Goal: Check status: Check status

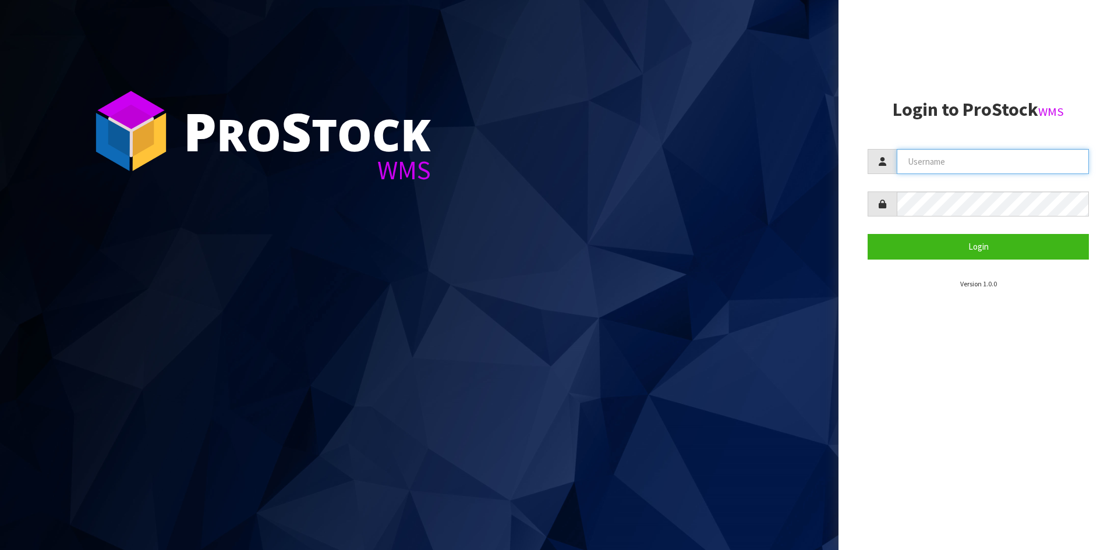
click at [954, 158] on input "text" at bounding box center [993, 161] width 192 height 25
type input "[PERSON_NAME]"
click at [868, 234] on button "Login" at bounding box center [978, 246] width 221 height 25
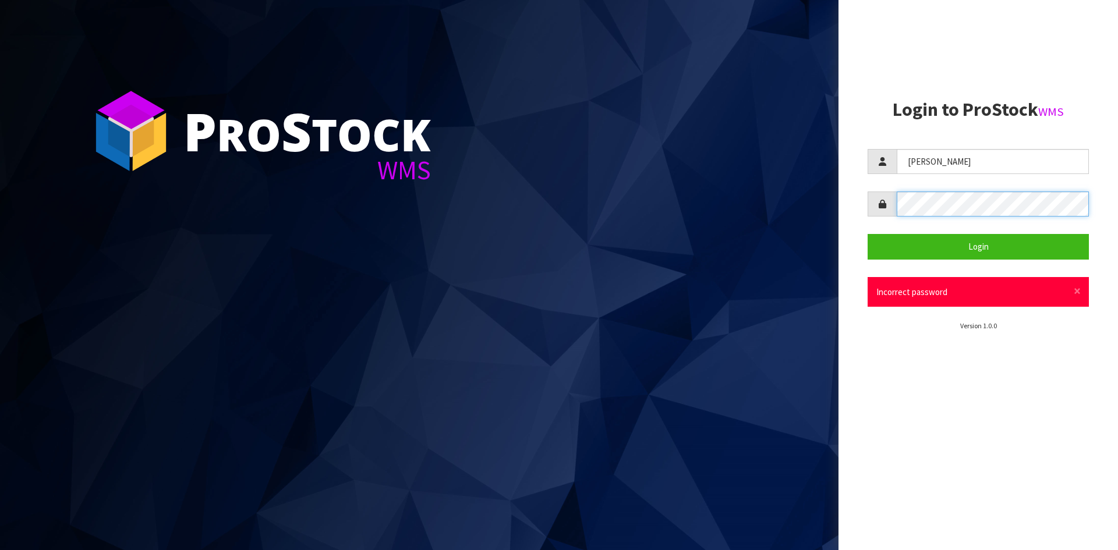
click at [807, 204] on div "P ro S tock WMS Login to ProStock WMS [PERSON_NAME] Login × Close Incorrect pas…" at bounding box center [559, 275] width 1118 height 550
click at [868, 234] on button "Login" at bounding box center [978, 246] width 221 height 25
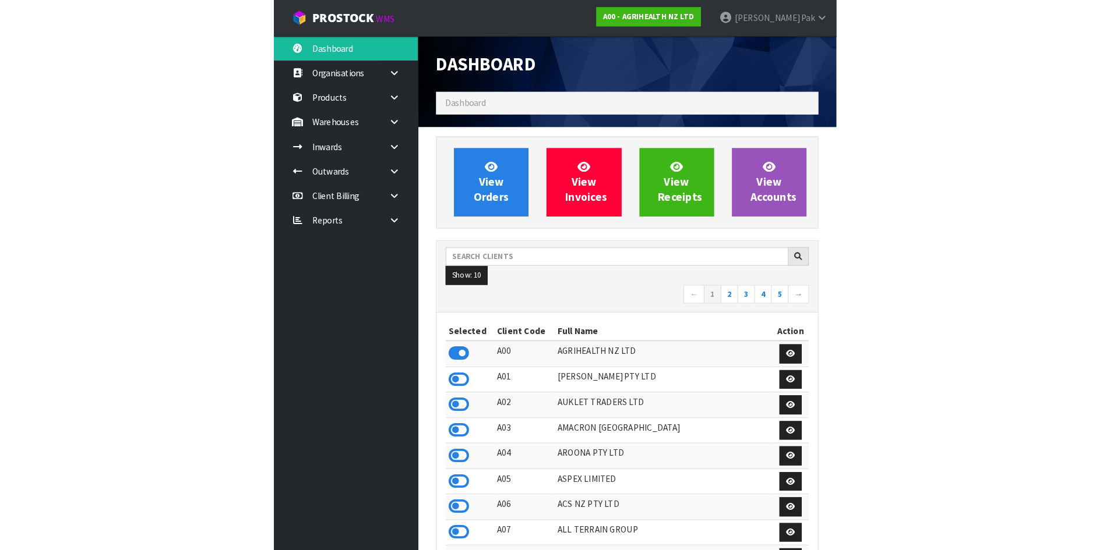
scroll to position [882, 476]
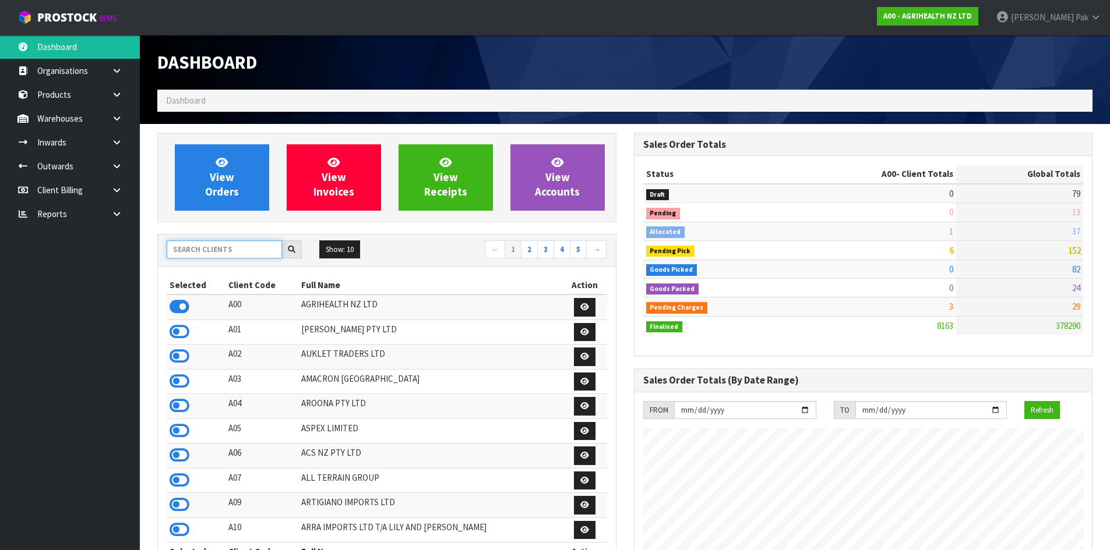
click at [182, 243] on input "text" at bounding box center [224, 250] width 115 height 18
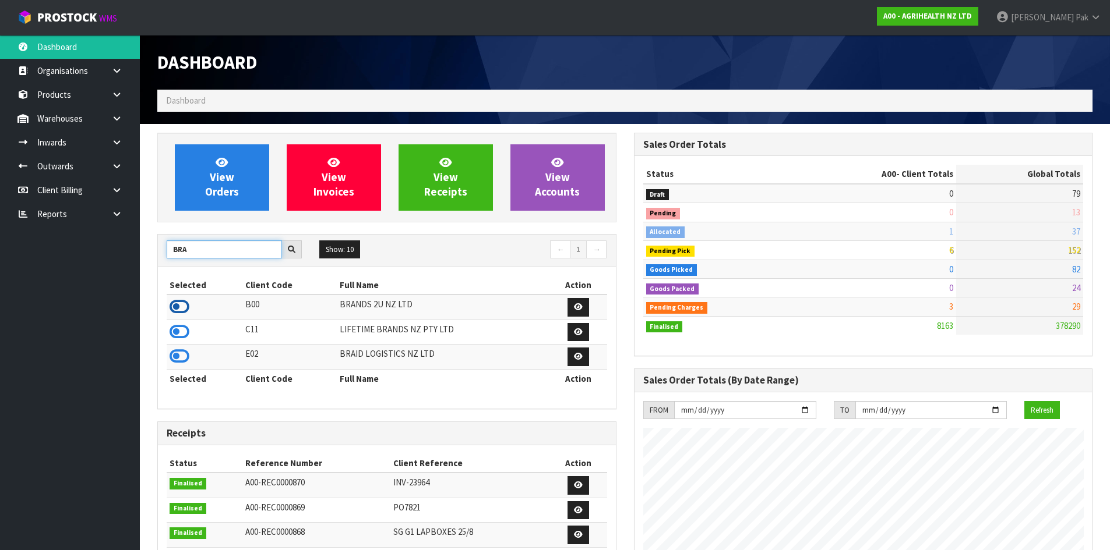
type input "BRA"
click at [178, 307] on icon at bounding box center [180, 306] width 20 height 17
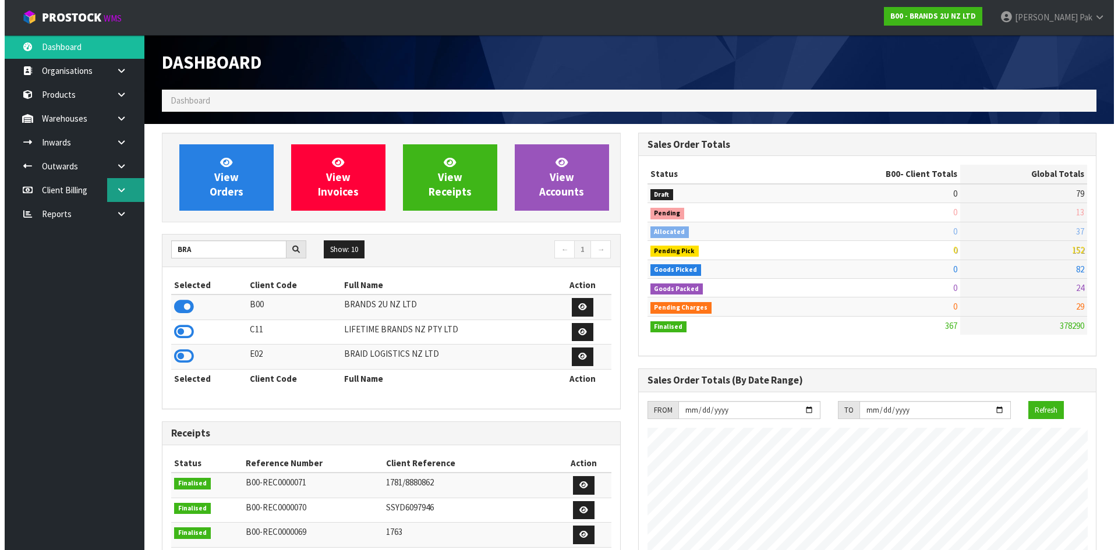
scroll to position [712, 476]
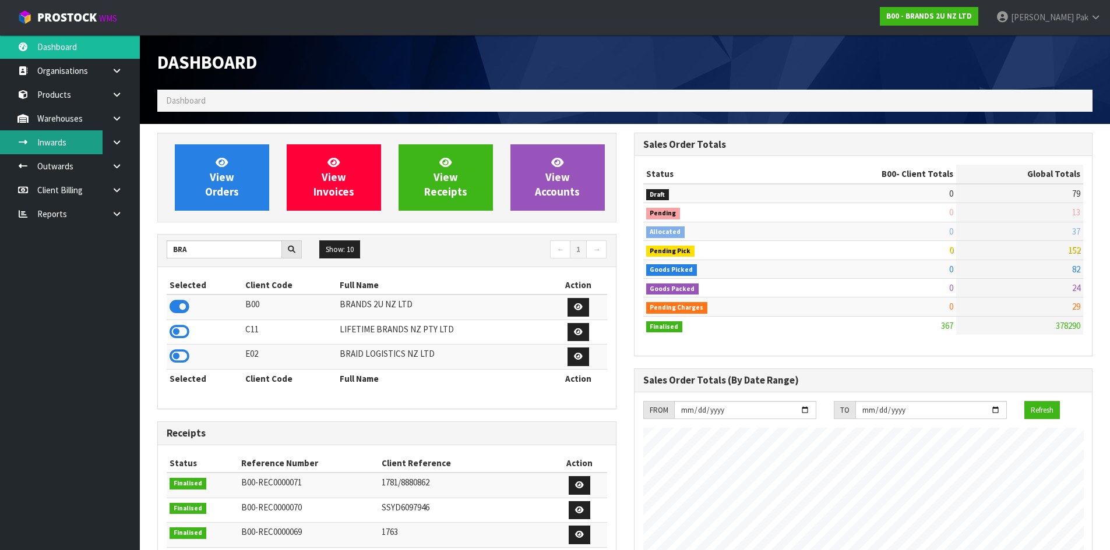
click at [71, 147] on link "Inwards" at bounding box center [70, 142] width 140 height 24
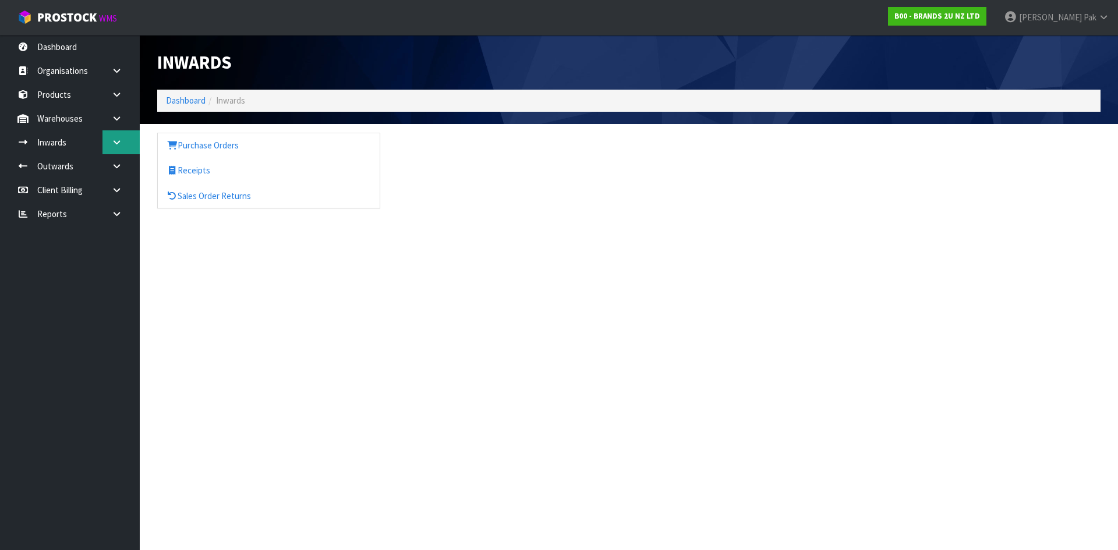
click at [114, 141] on body "Toggle navigation ProStock WMS B00 - BRANDS 2U NZ LTD [PERSON_NAME] Logout Dash…" at bounding box center [559, 275] width 1118 height 550
click at [112, 142] on icon at bounding box center [116, 142] width 11 height 9
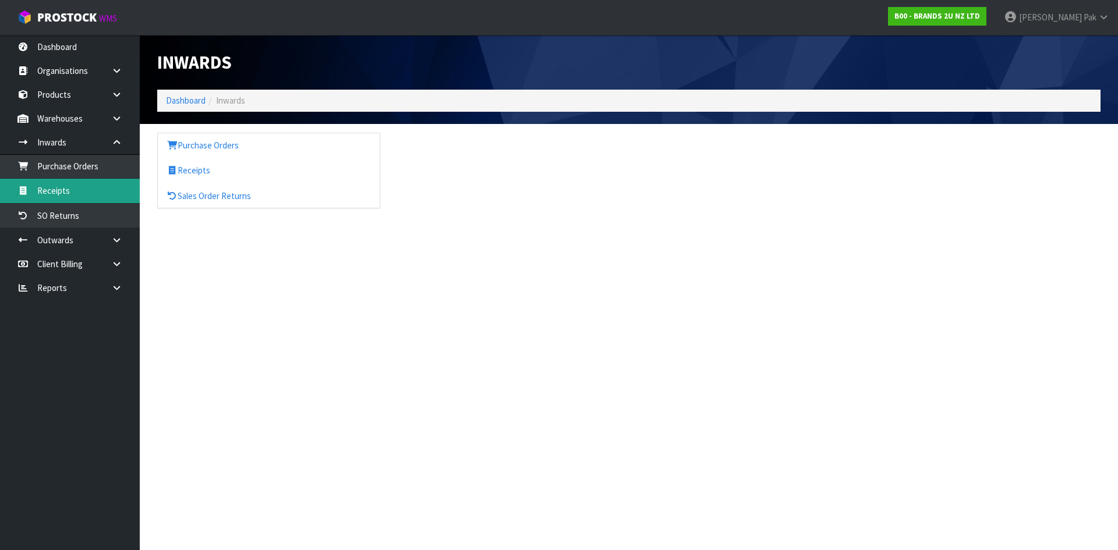
click at [84, 185] on link "Receipts" at bounding box center [70, 191] width 140 height 24
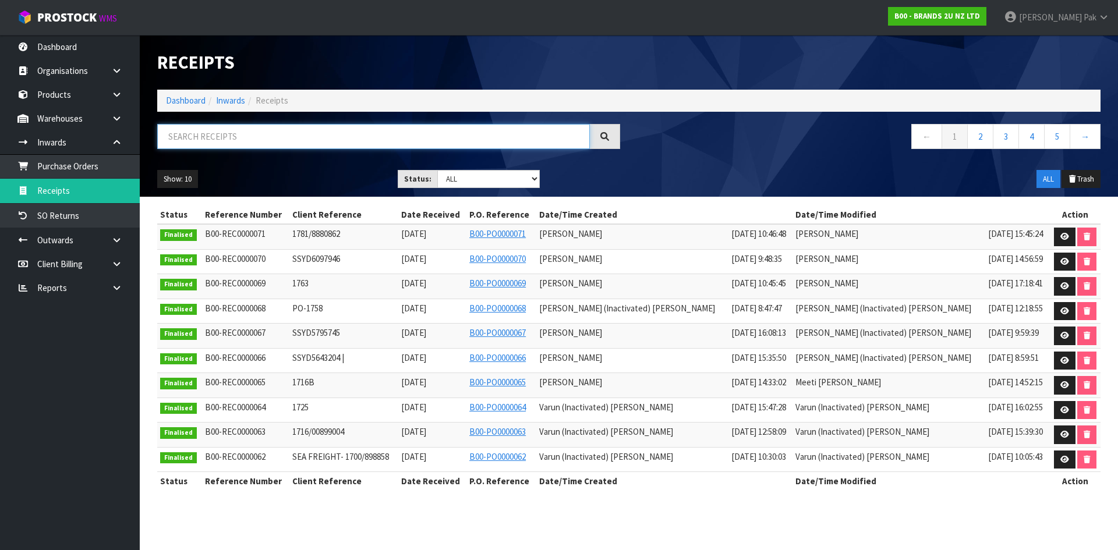
click at [318, 144] on input "text" at bounding box center [373, 136] width 433 height 25
paste input "TGBU4331846"
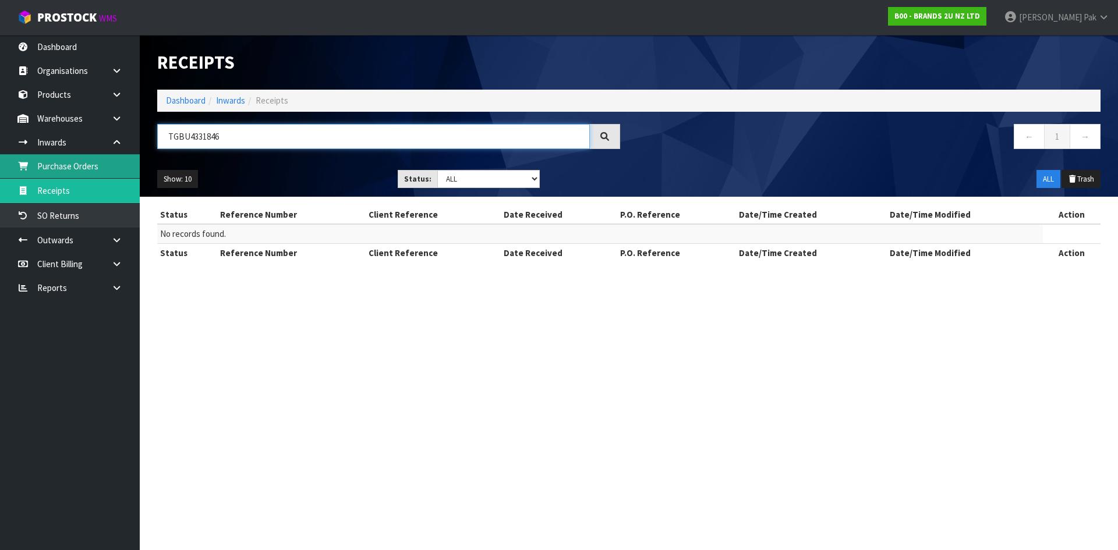
type input "TGBU4331846"
click at [72, 170] on link "Purchase Orders" at bounding box center [70, 166] width 140 height 24
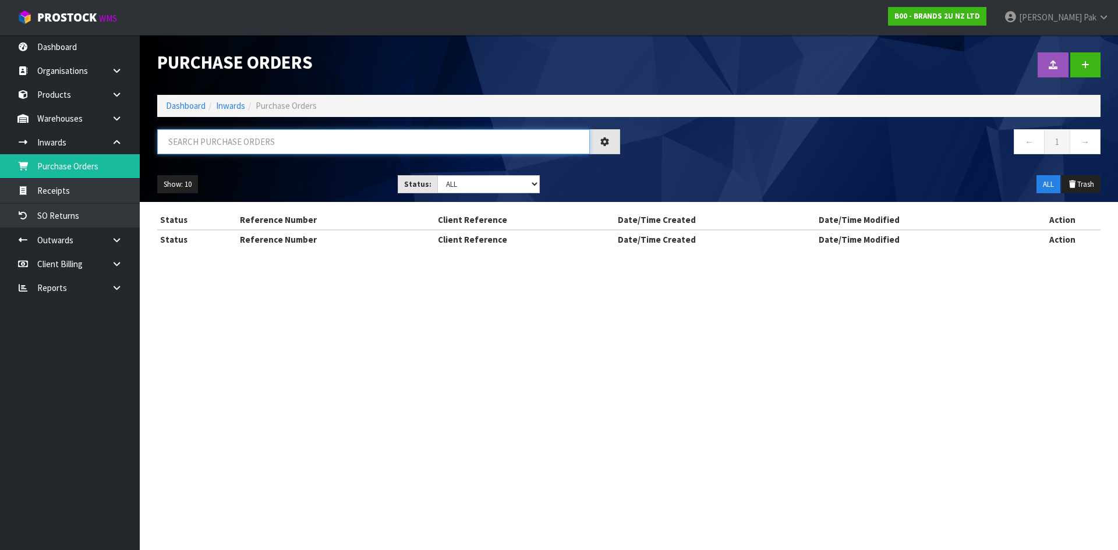
click at [243, 144] on input "text" at bounding box center [373, 141] width 433 height 25
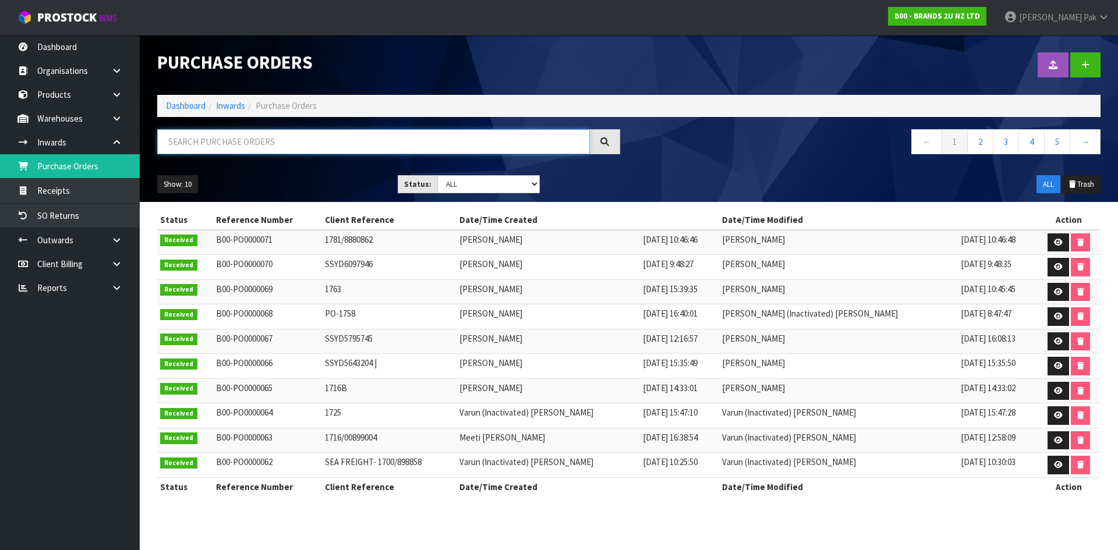
paste input "TGBU4331846"
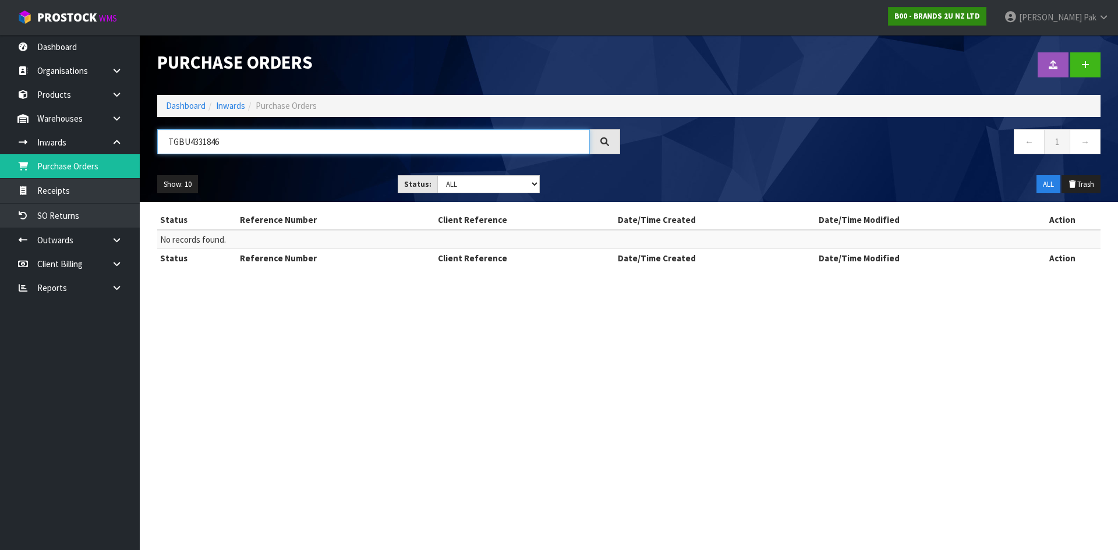
type input "TGBU4331846"
click at [978, 21] on link "B00 - BRANDS 2U NZ LTD" at bounding box center [937, 16] width 98 height 19
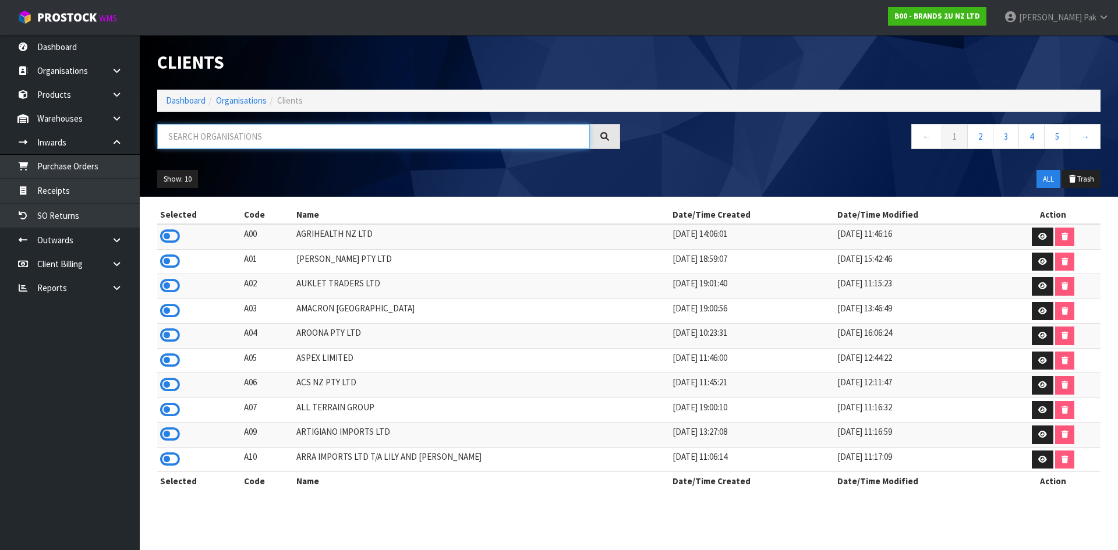
click at [324, 142] on input "text" at bounding box center [373, 136] width 433 height 25
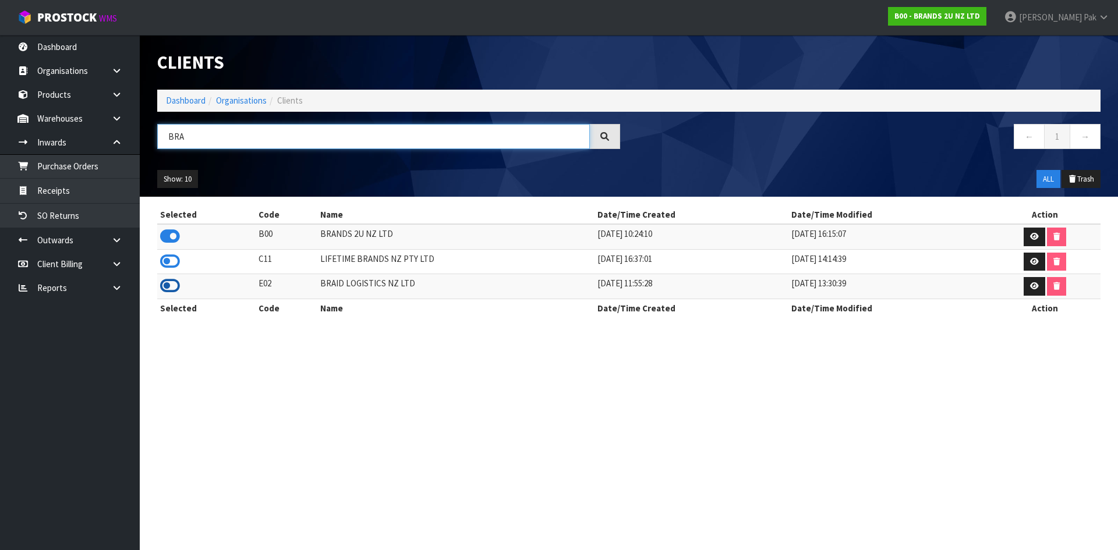
type input "BRA"
click at [174, 290] on icon at bounding box center [170, 285] width 20 height 17
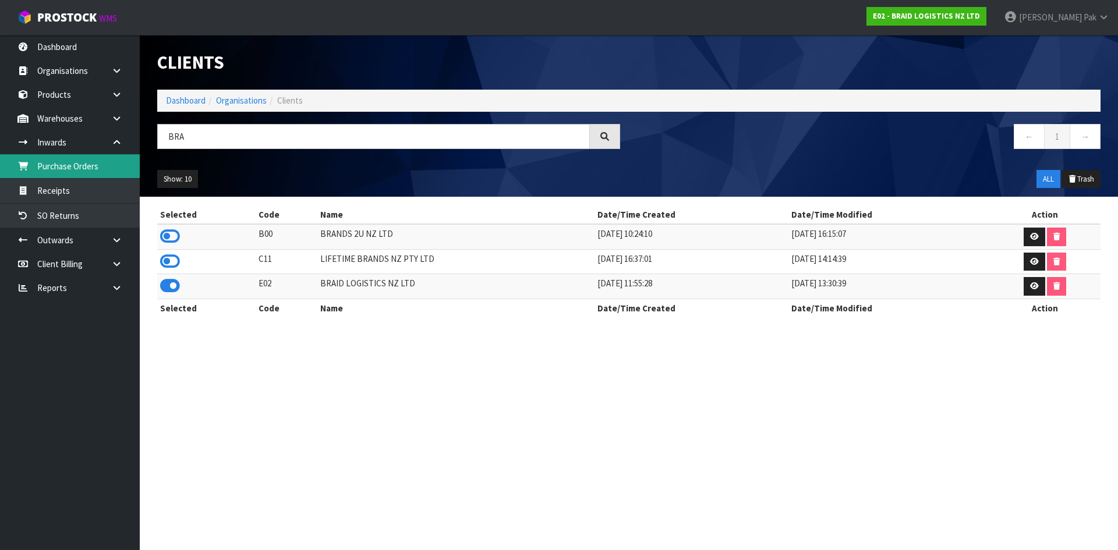
click at [75, 169] on link "Purchase Orders" at bounding box center [70, 166] width 140 height 24
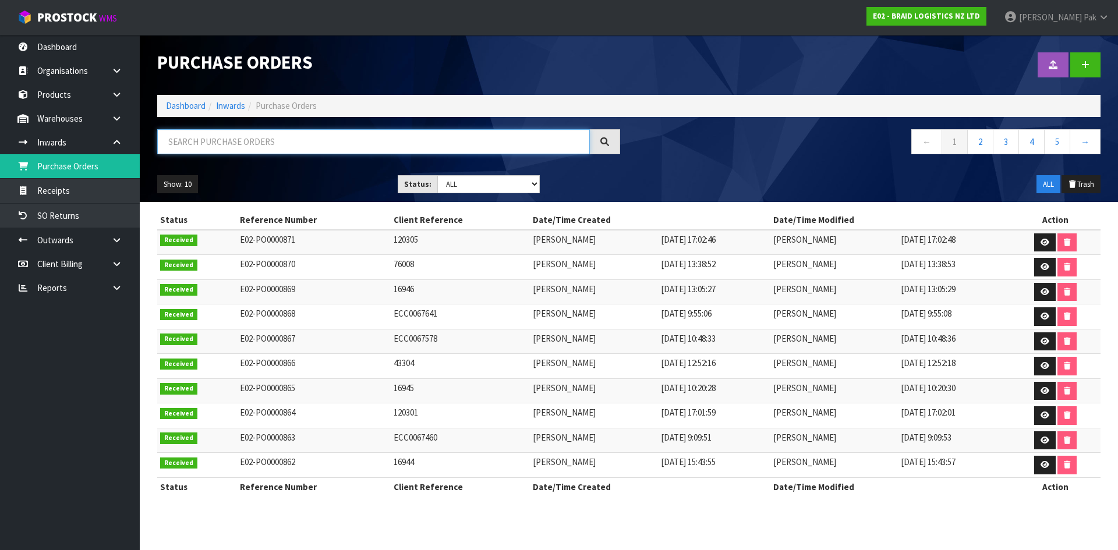
click at [249, 138] on input "text" at bounding box center [373, 141] width 433 height 25
paste input "TGBU4331846"
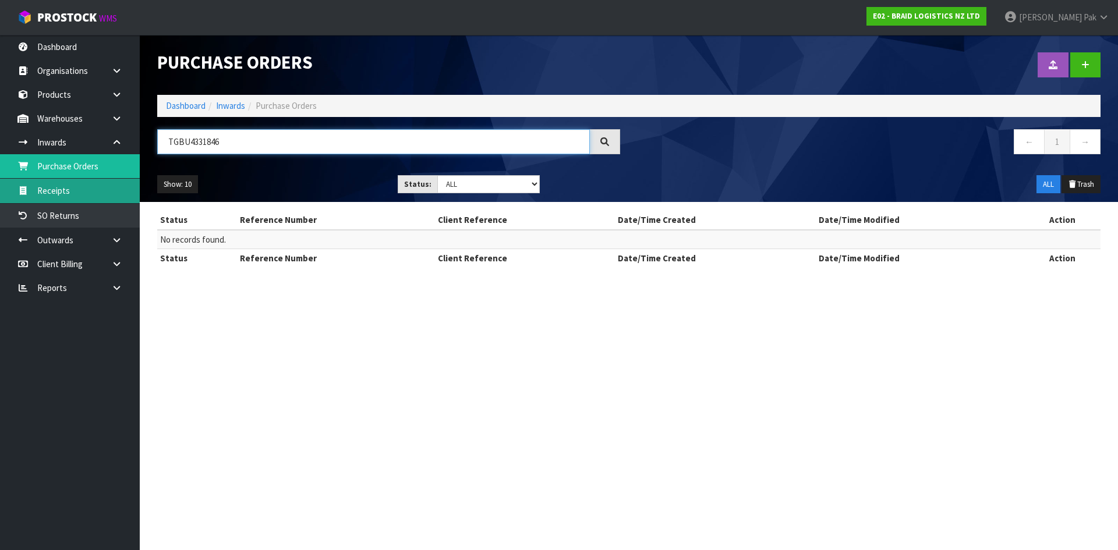
type input "TGBU4331846"
click at [73, 197] on link "Receipts" at bounding box center [70, 191] width 140 height 24
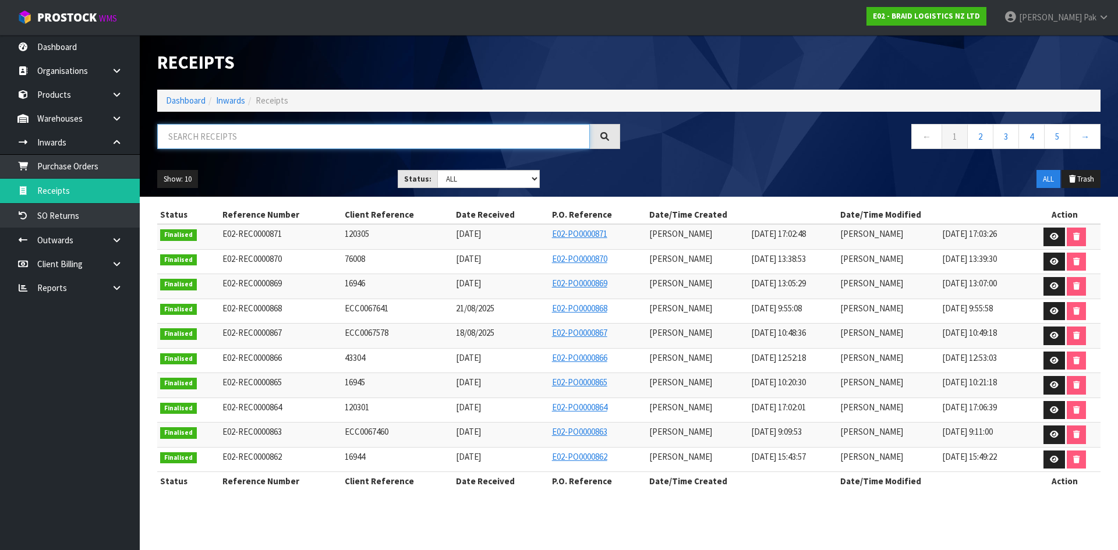
click at [225, 143] on input "text" at bounding box center [373, 136] width 433 height 25
paste input "TGBU4331846"
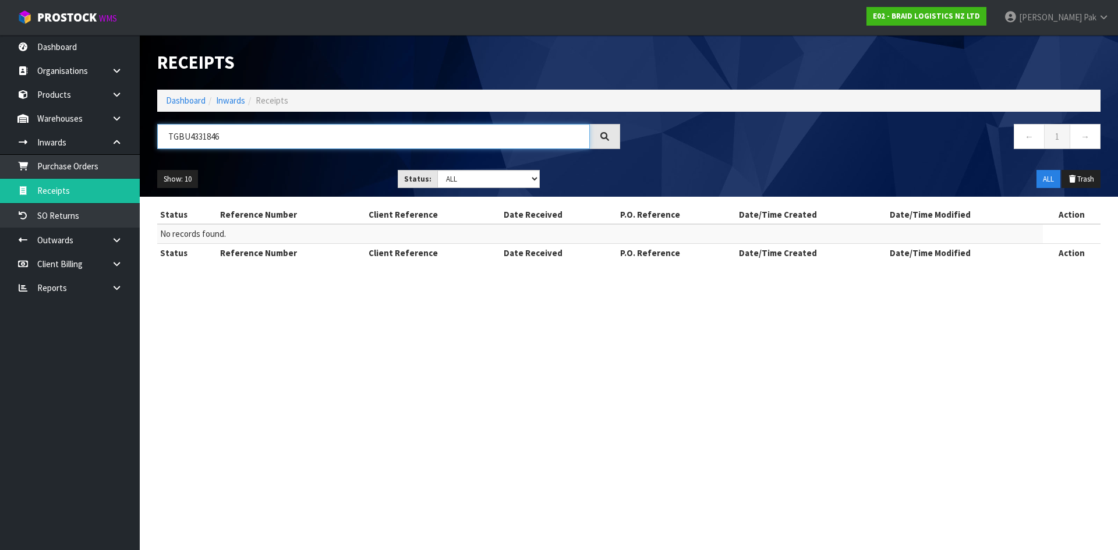
type input "TGBU4331846"
